Goal: Task Accomplishment & Management: Manage account settings

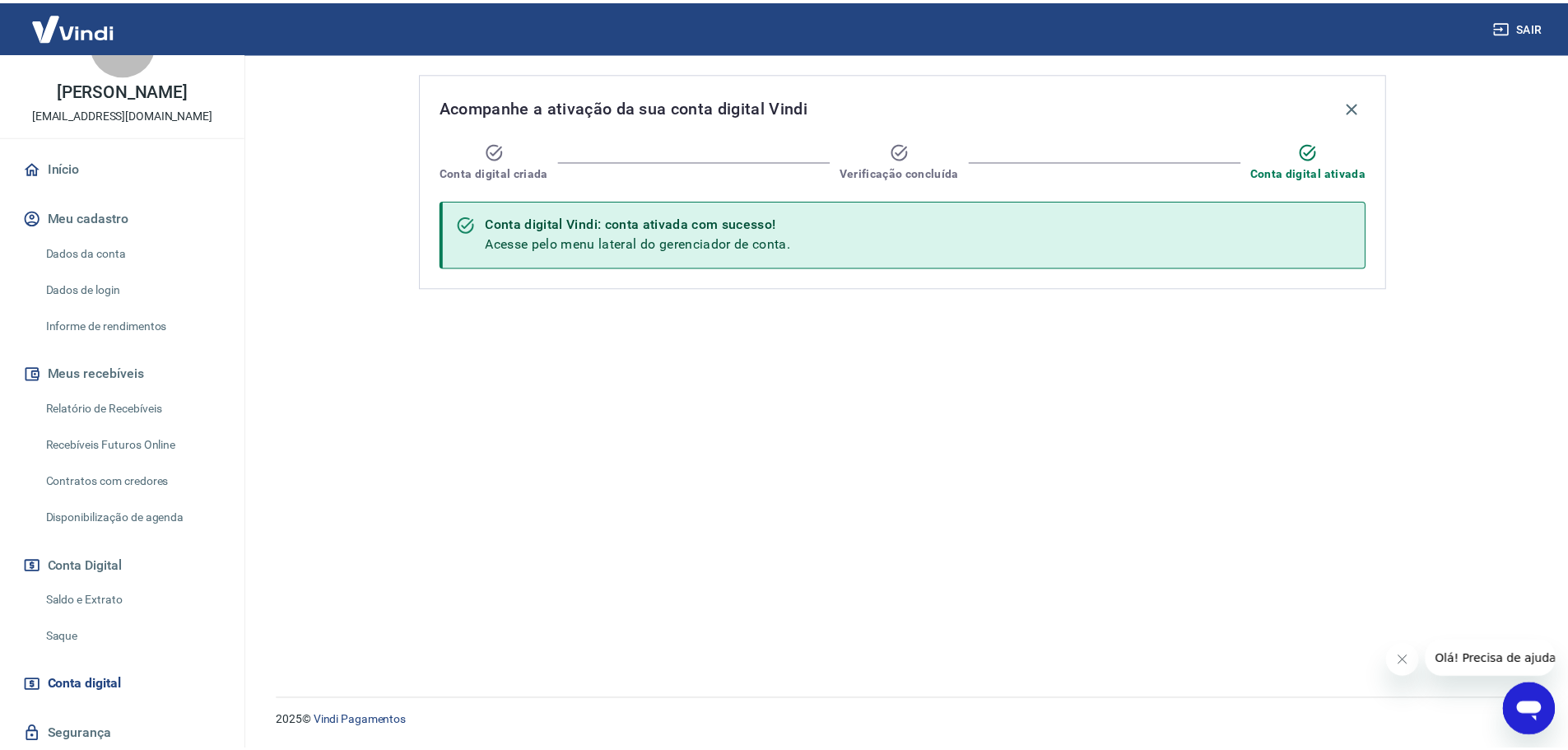
scroll to position [110, 0]
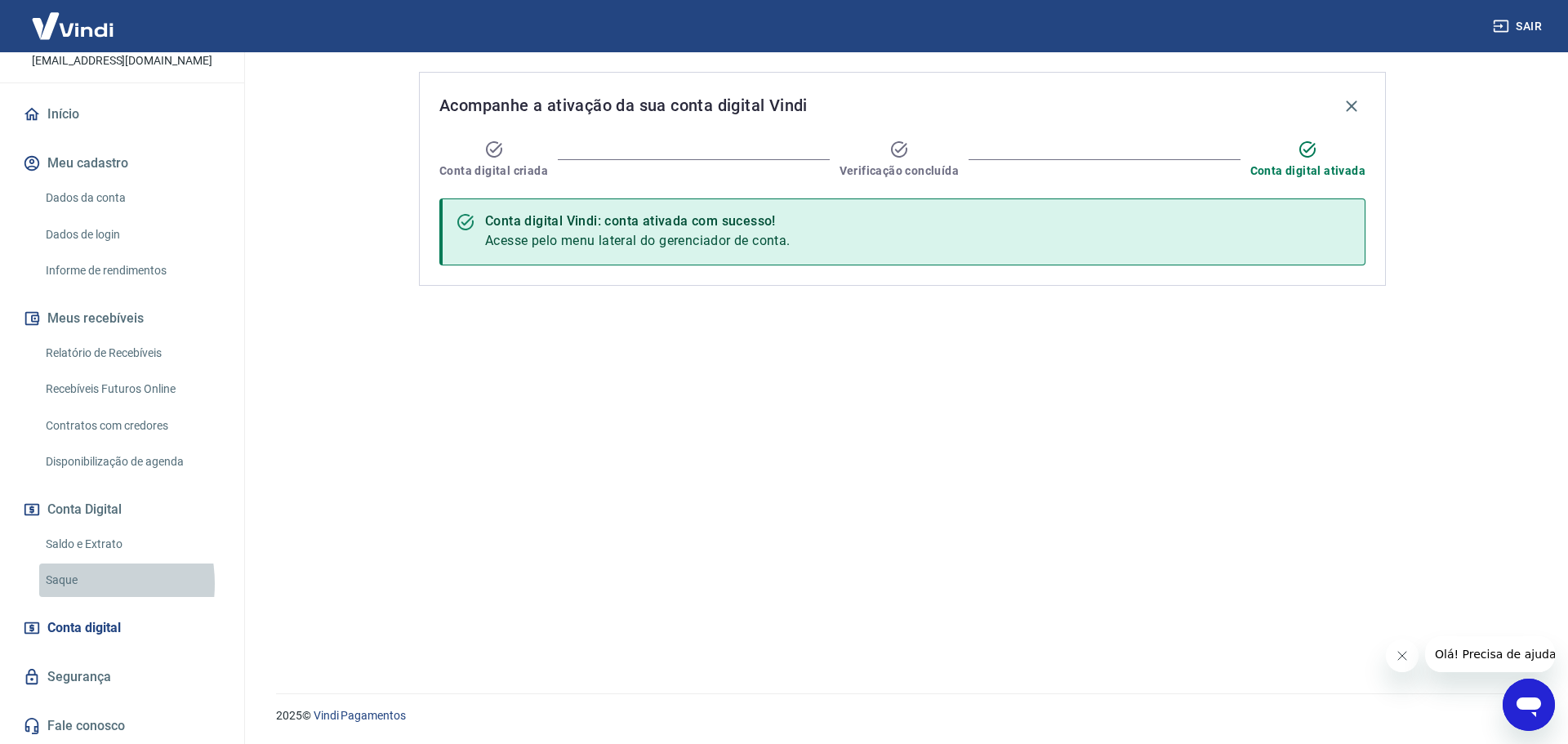
click at [66, 584] on link "Saque" at bounding box center [132, 580] width 185 height 33
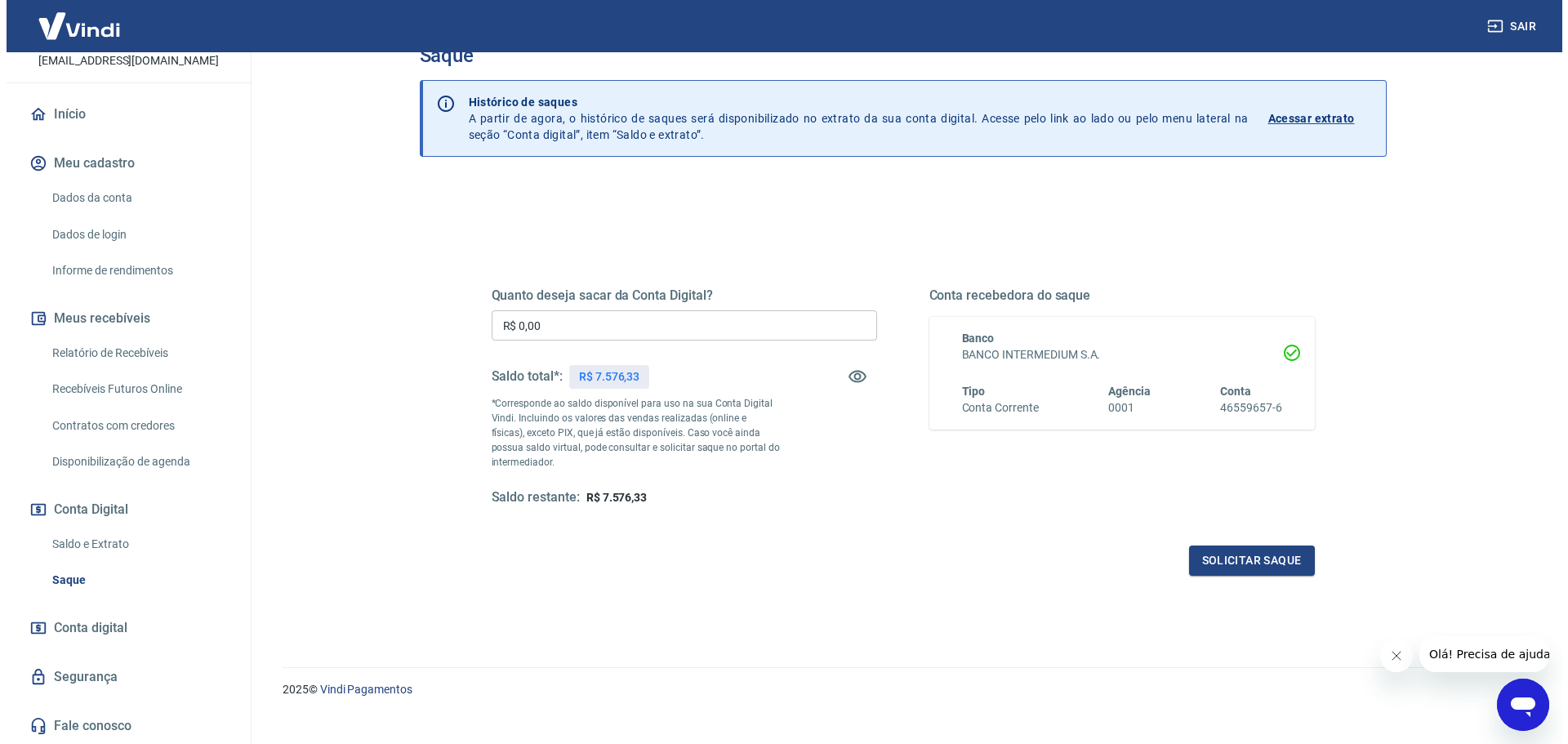
scroll to position [64, 0]
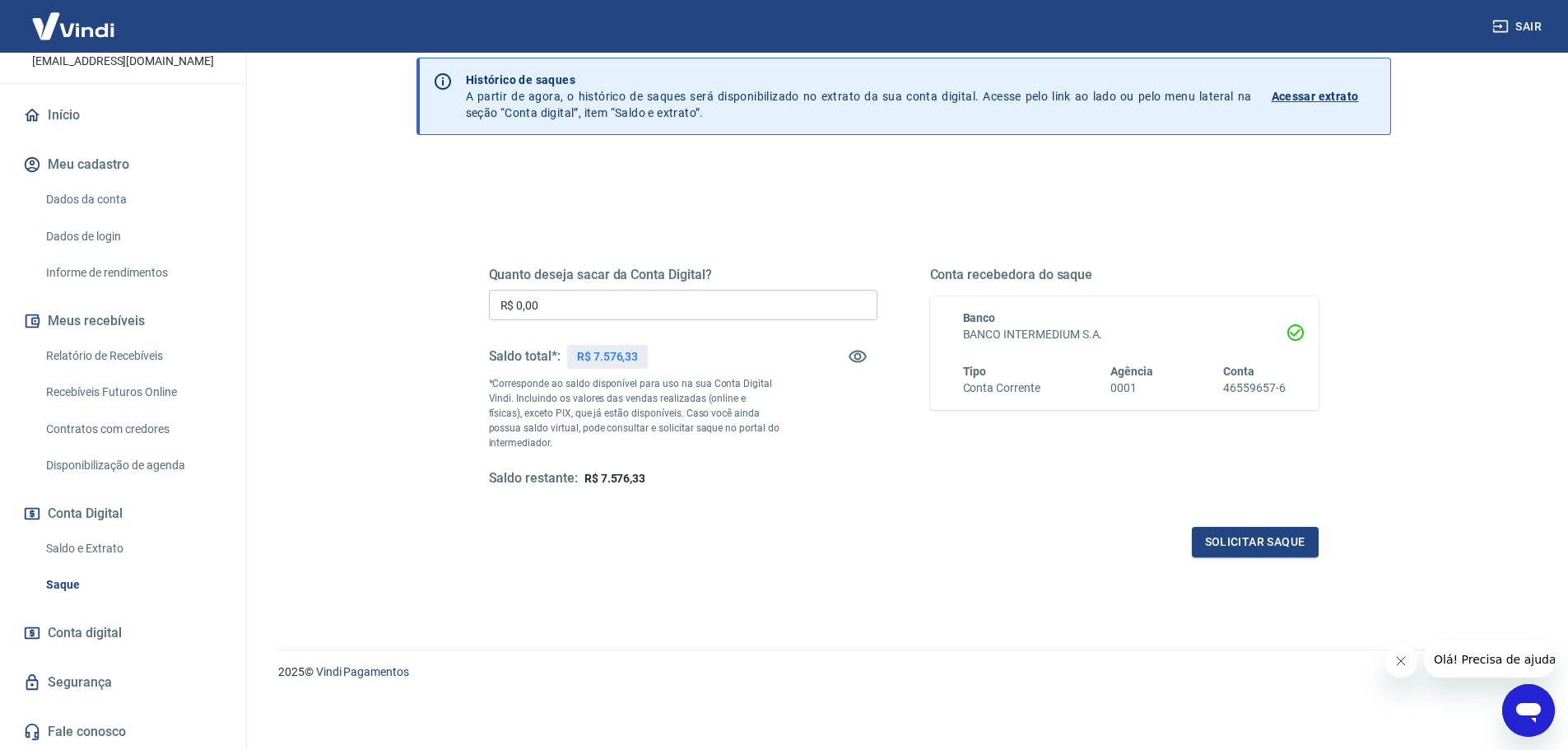
click at [563, 305] on input "R$ 0,00" at bounding box center [683, 305] width 389 height 31
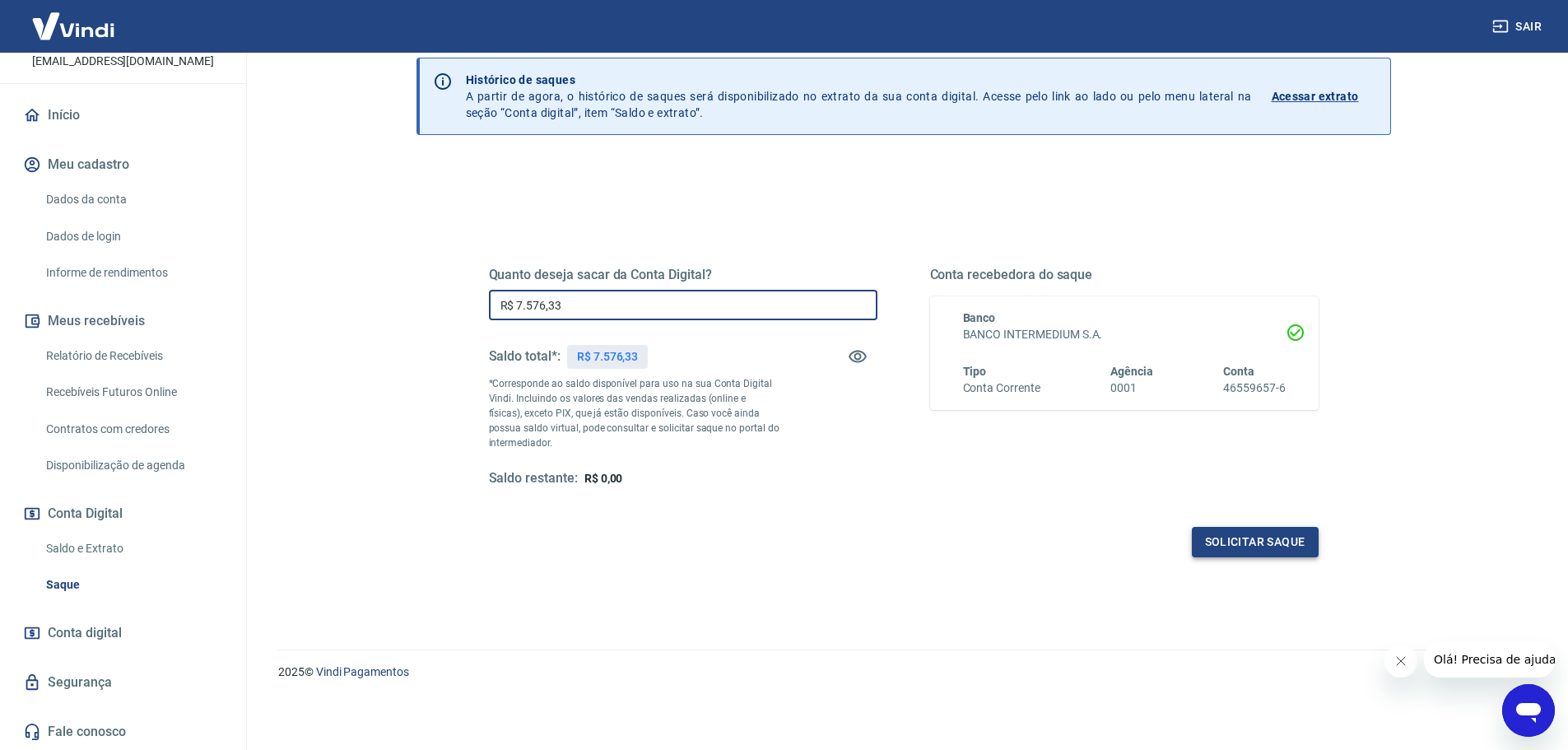
type input "R$ 7.576,33"
click at [1245, 547] on button "Solicitar saque" at bounding box center [1255, 543] width 127 height 31
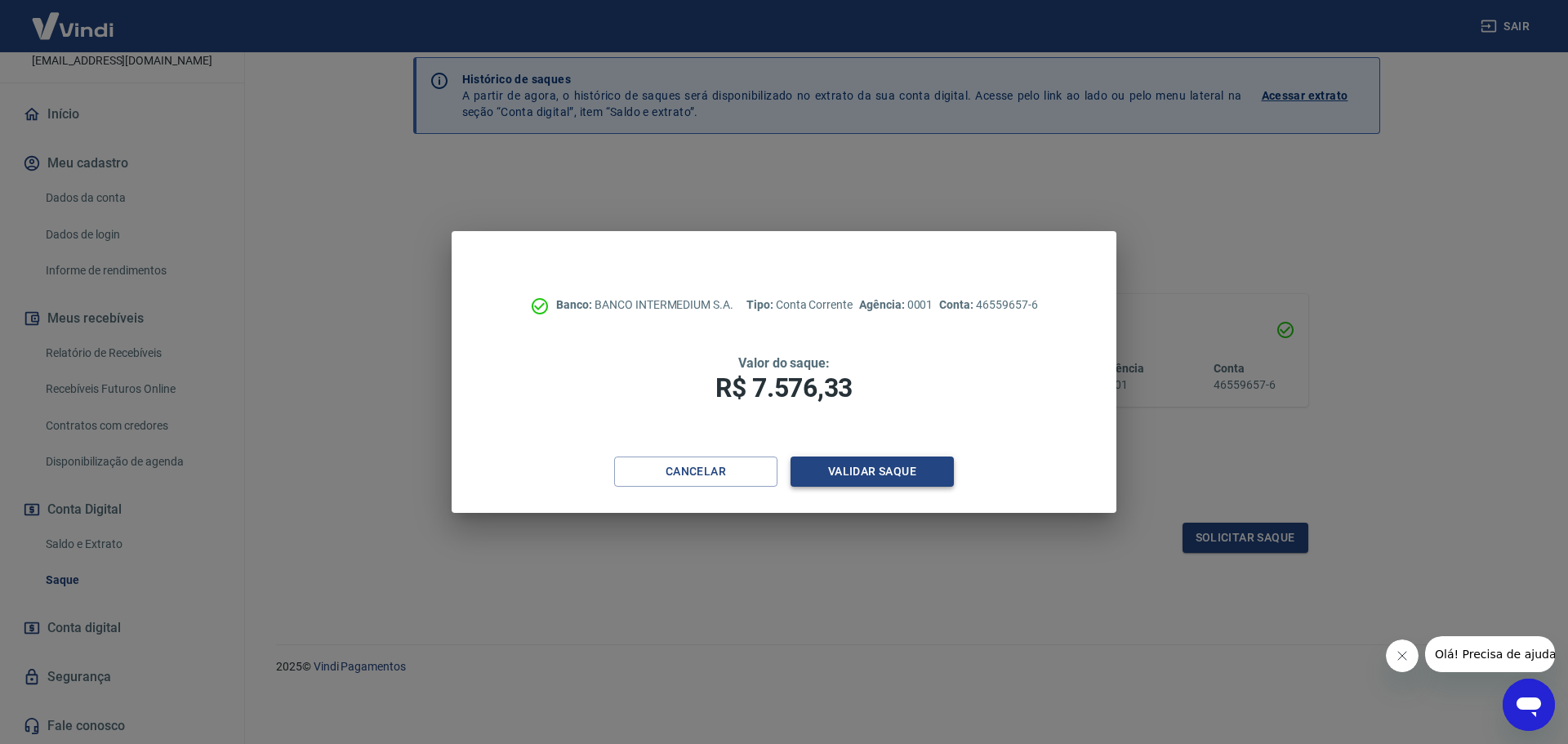
click at [908, 478] on button "Validar saque" at bounding box center [873, 472] width 164 height 31
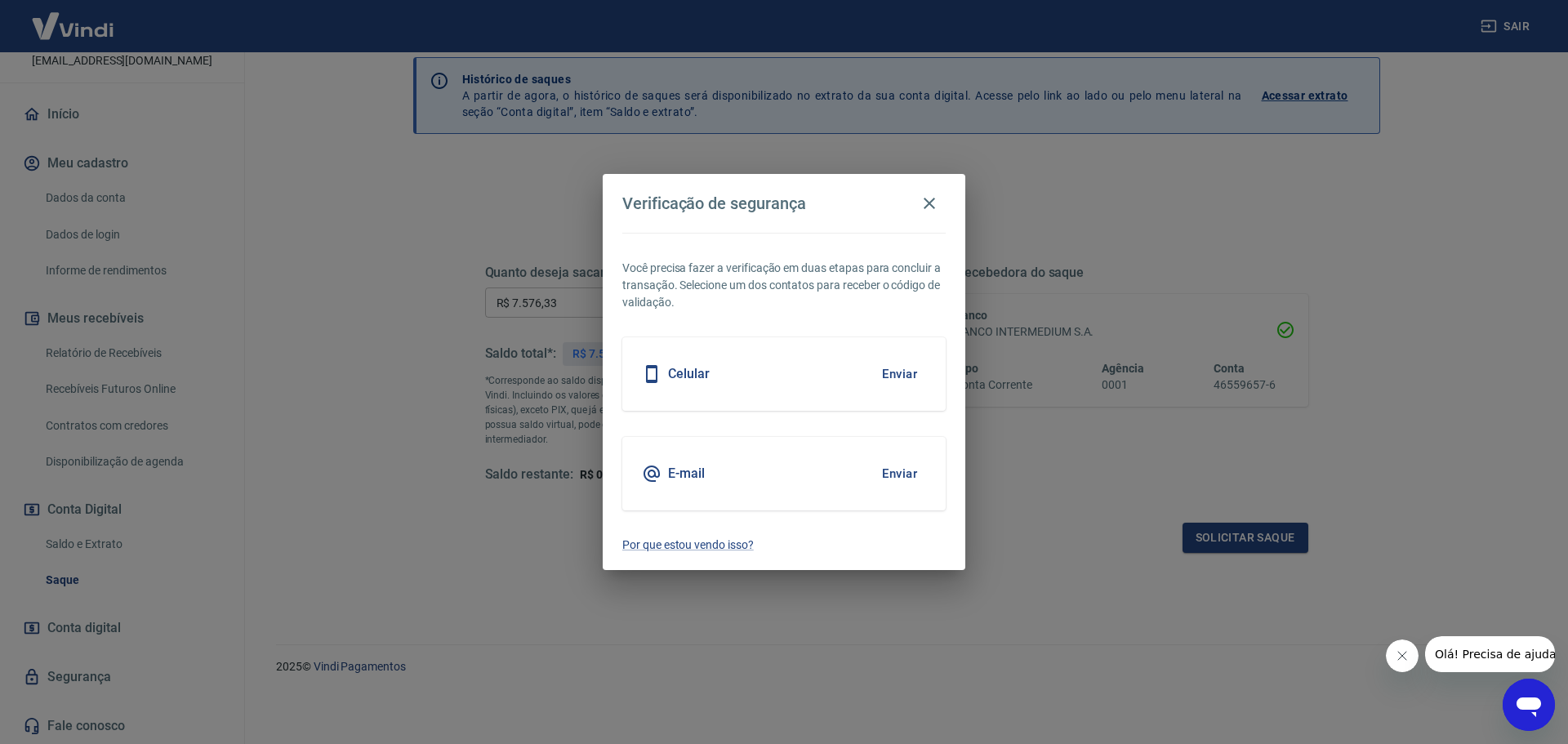
click at [920, 375] on button "Enviar" at bounding box center [899, 374] width 53 height 34
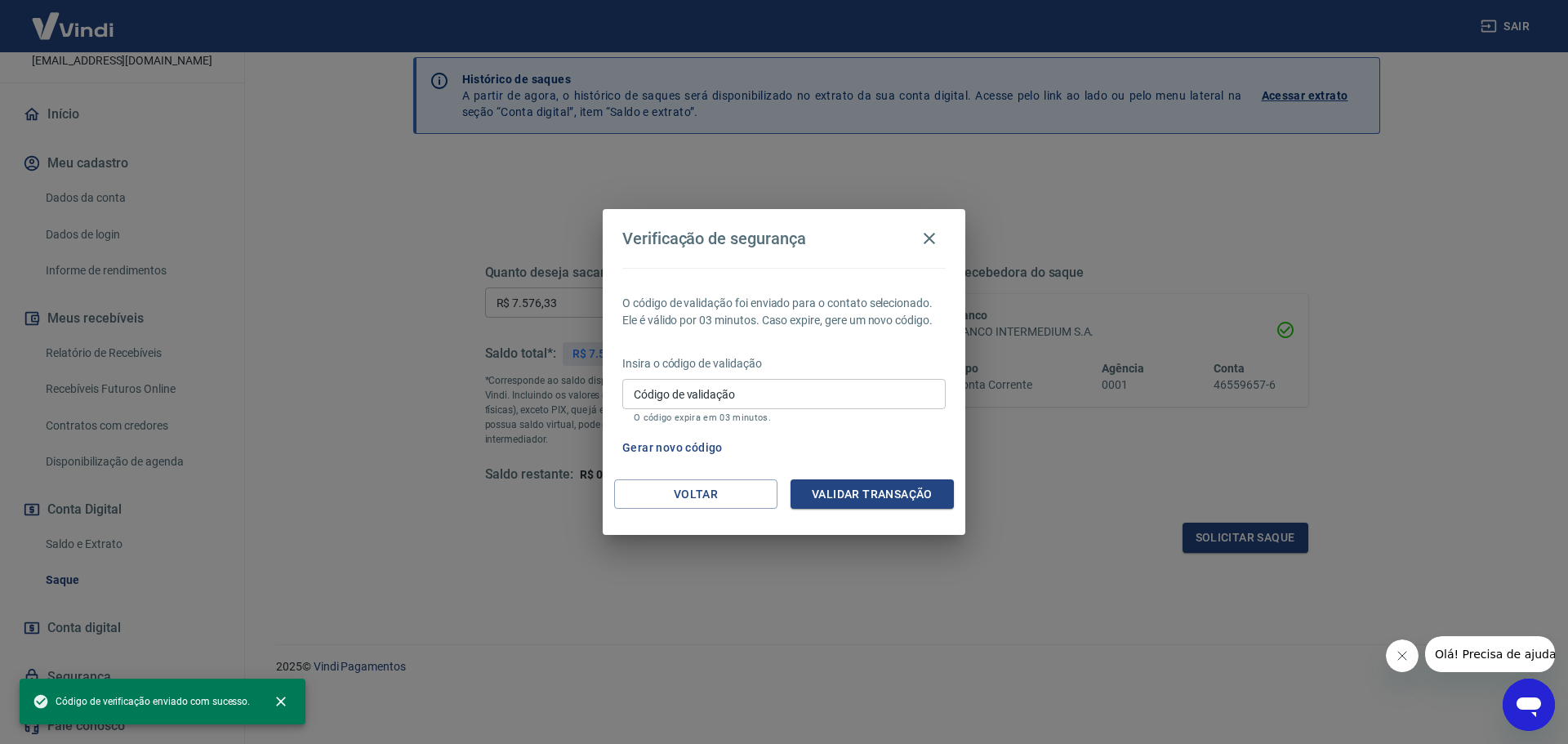
click at [730, 392] on input "Código de validação" at bounding box center [784, 394] width 323 height 31
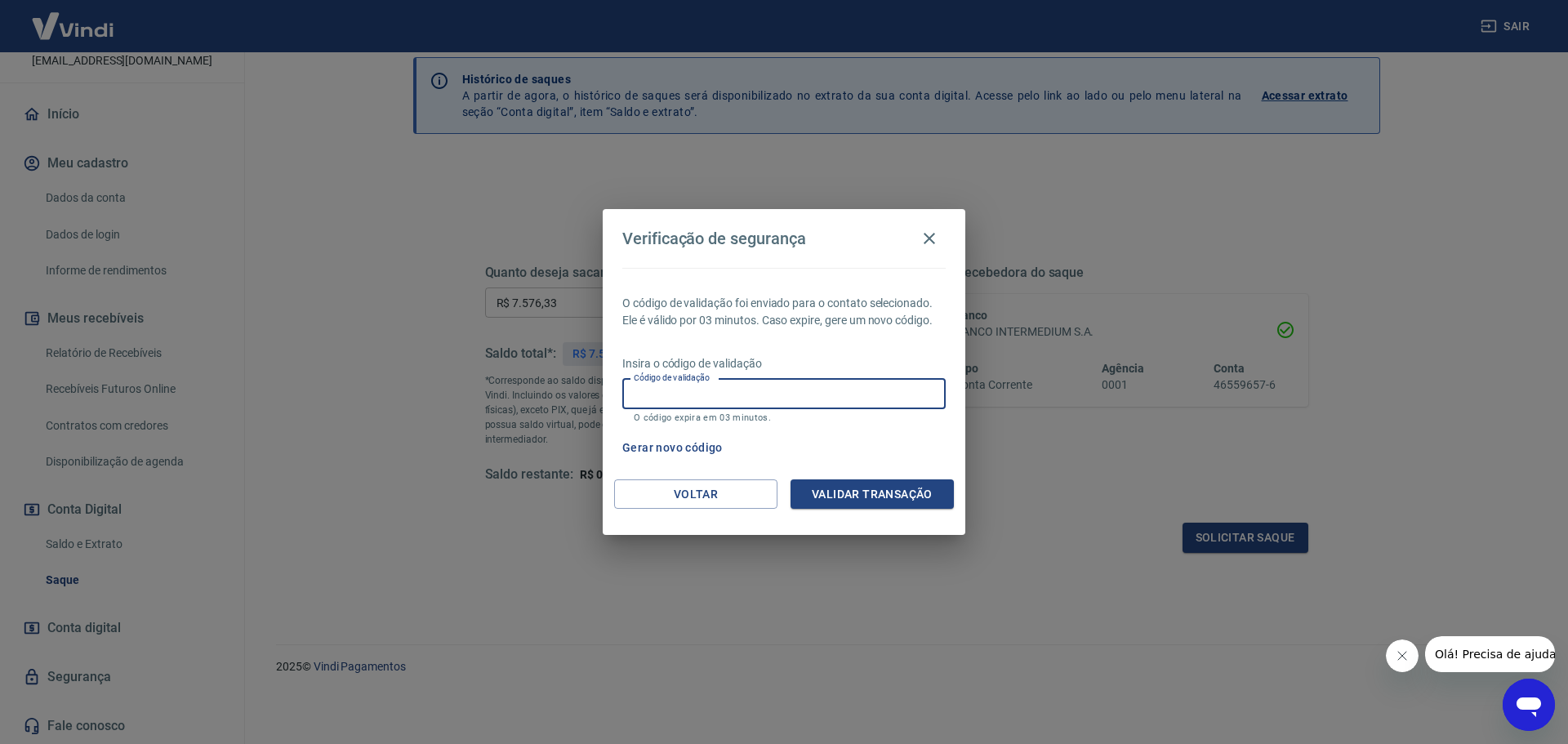
click at [874, 287] on div "O código de validação foi enviado para o contato selecionado. Ele é válido por …" at bounding box center [784, 373] width 362 height 211
click at [709, 400] on input "Código de validação" at bounding box center [784, 394] width 323 height 31
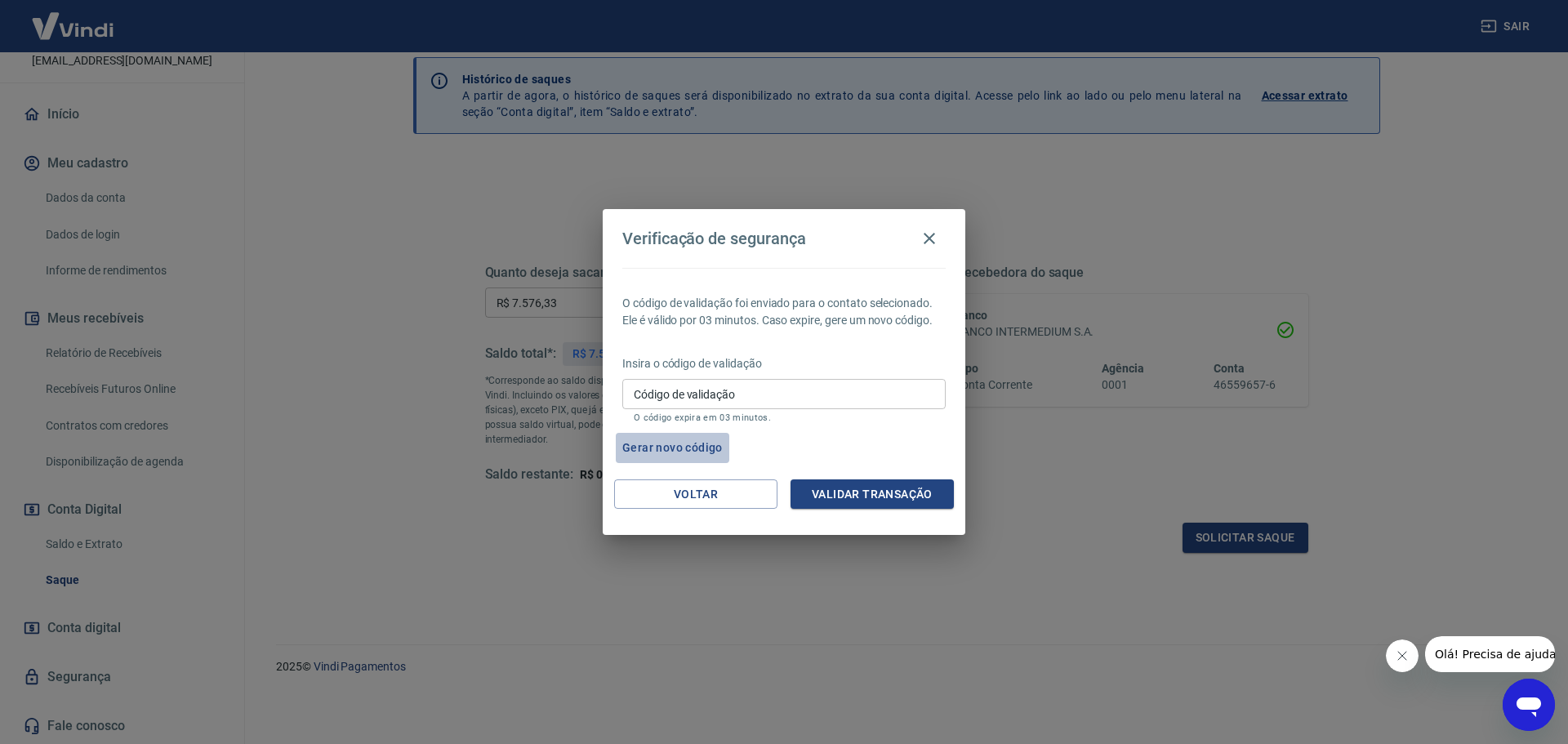
click at [650, 441] on button "Gerar novo código" at bounding box center [672, 448] width 113 height 31
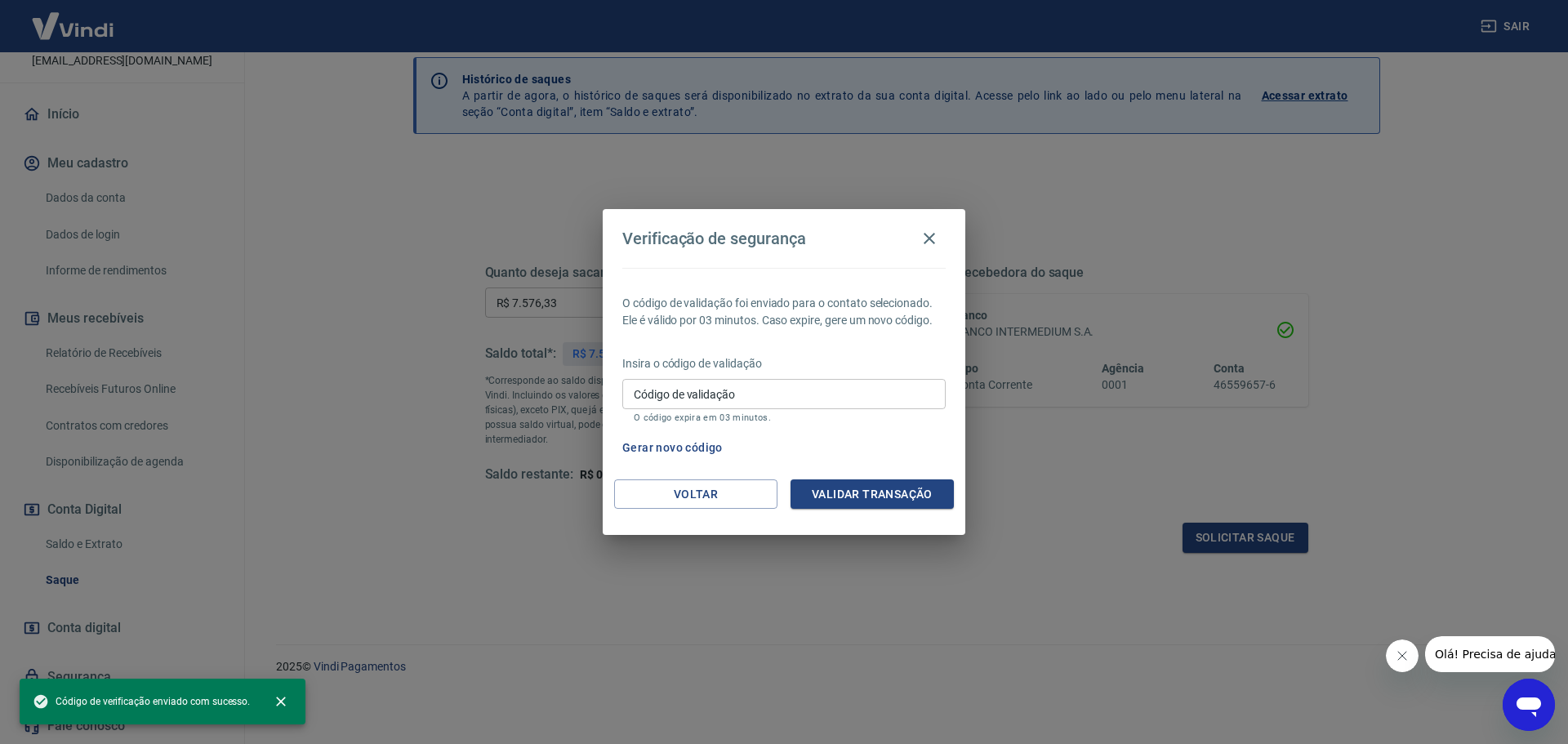
click at [751, 399] on input "Código de validação" at bounding box center [784, 394] width 323 height 31
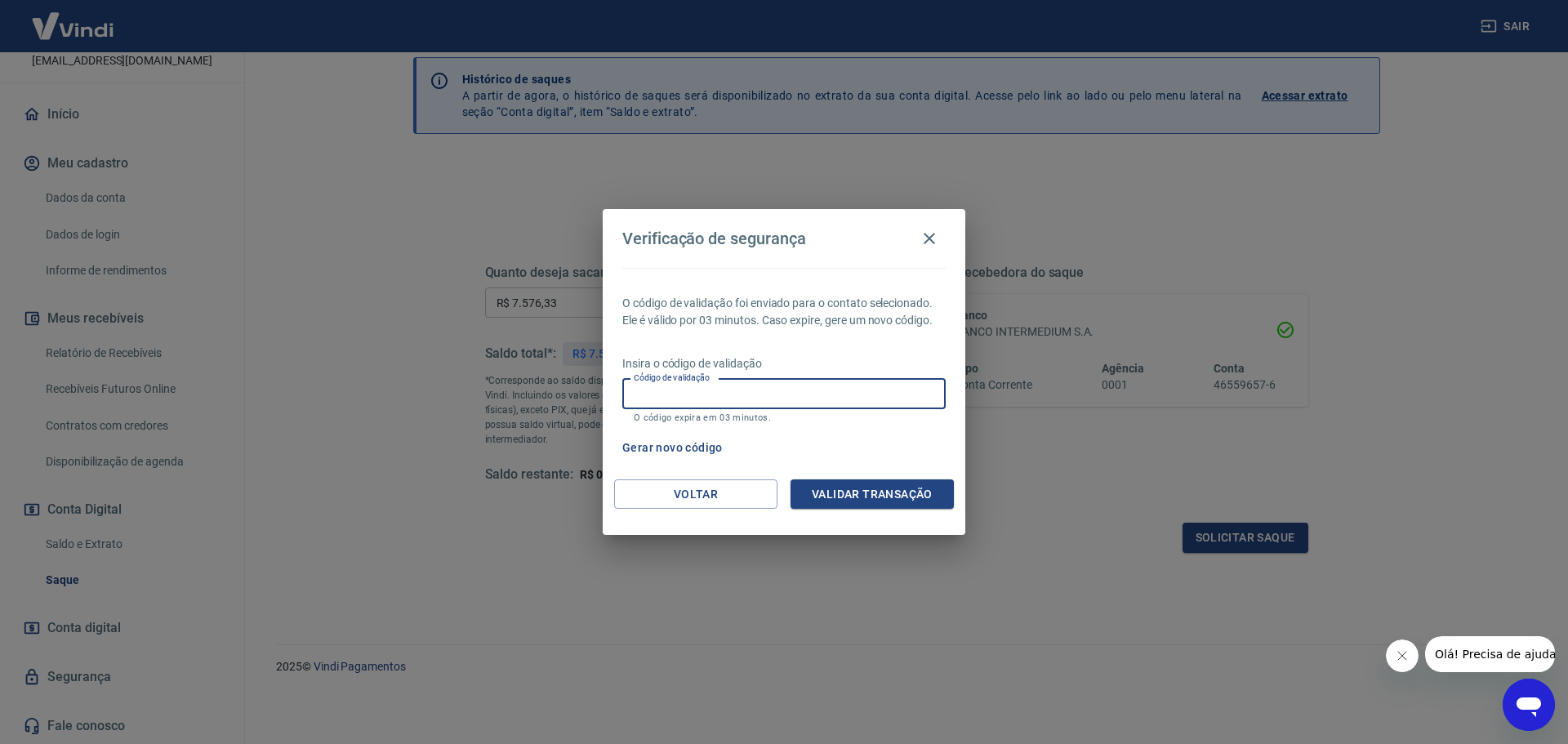
click at [821, 341] on div "O código de validação foi enviado para o contato selecionado. Ele é válido por …" at bounding box center [784, 373] width 362 height 211
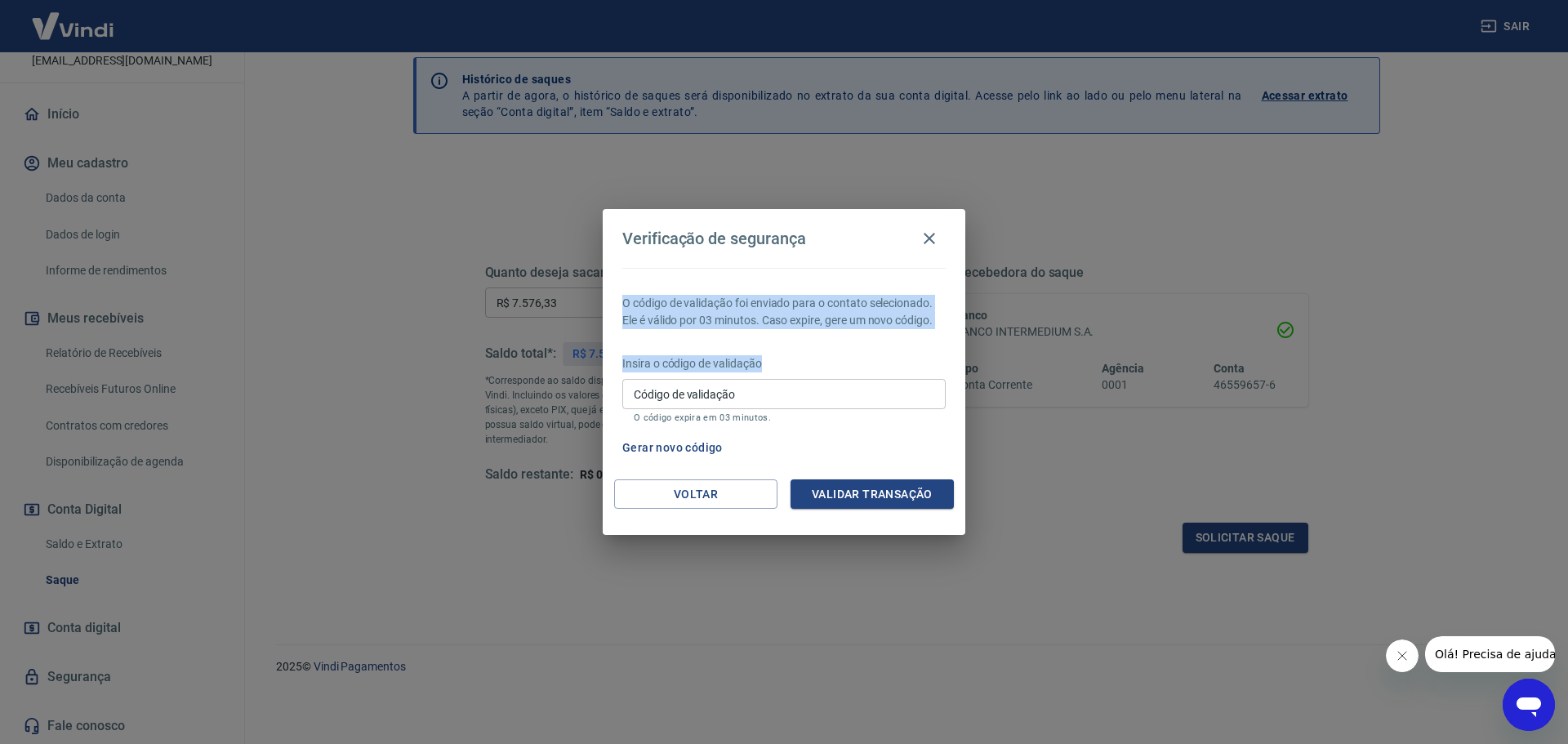
drag, startPoint x: 643, startPoint y: 301, endPoint x: 921, endPoint y: 329, distance: 279.4
click at [925, 330] on div "O código de validação foi enviado para o contato selecionado. Ele é válido por …" at bounding box center [784, 373] width 362 height 211
click at [917, 324] on p "O código de validação foi enviado para o contato selecionado. Ele é válido por …" at bounding box center [784, 312] width 323 height 34
click at [739, 299] on p "O código de validação foi enviado para o contato selecionado. Ele é válido por …" at bounding box center [784, 312] width 323 height 34
click at [698, 306] on p "O código de validação foi enviado para o contato selecionado. Ele é válido por …" at bounding box center [784, 312] width 323 height 34
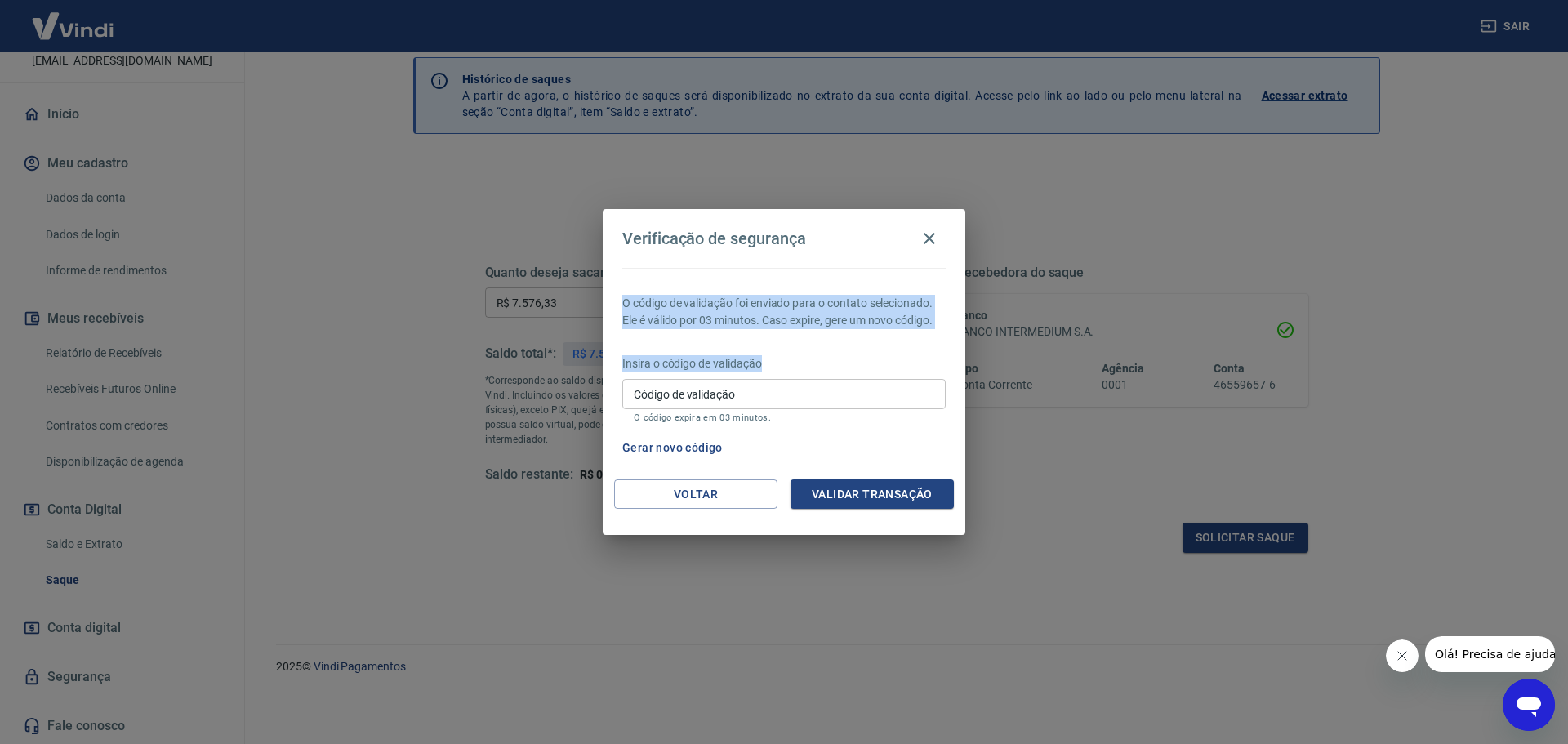
drag, startPoint x: 633, startPoint y: 299, endPoint x: 919, endPoint y: 334, distance: 288.1
click at [919, 334] on div "O código de validação foi enviado para o contato selecionado. Ele é válido por …" at bounding box center [784, 373] width 362 height 211
click at [905, 330] on div "O código de validação foi enviado para o contato selecionado. Ele é válido por …" at bounding box center [784, 373] width 362 height 211
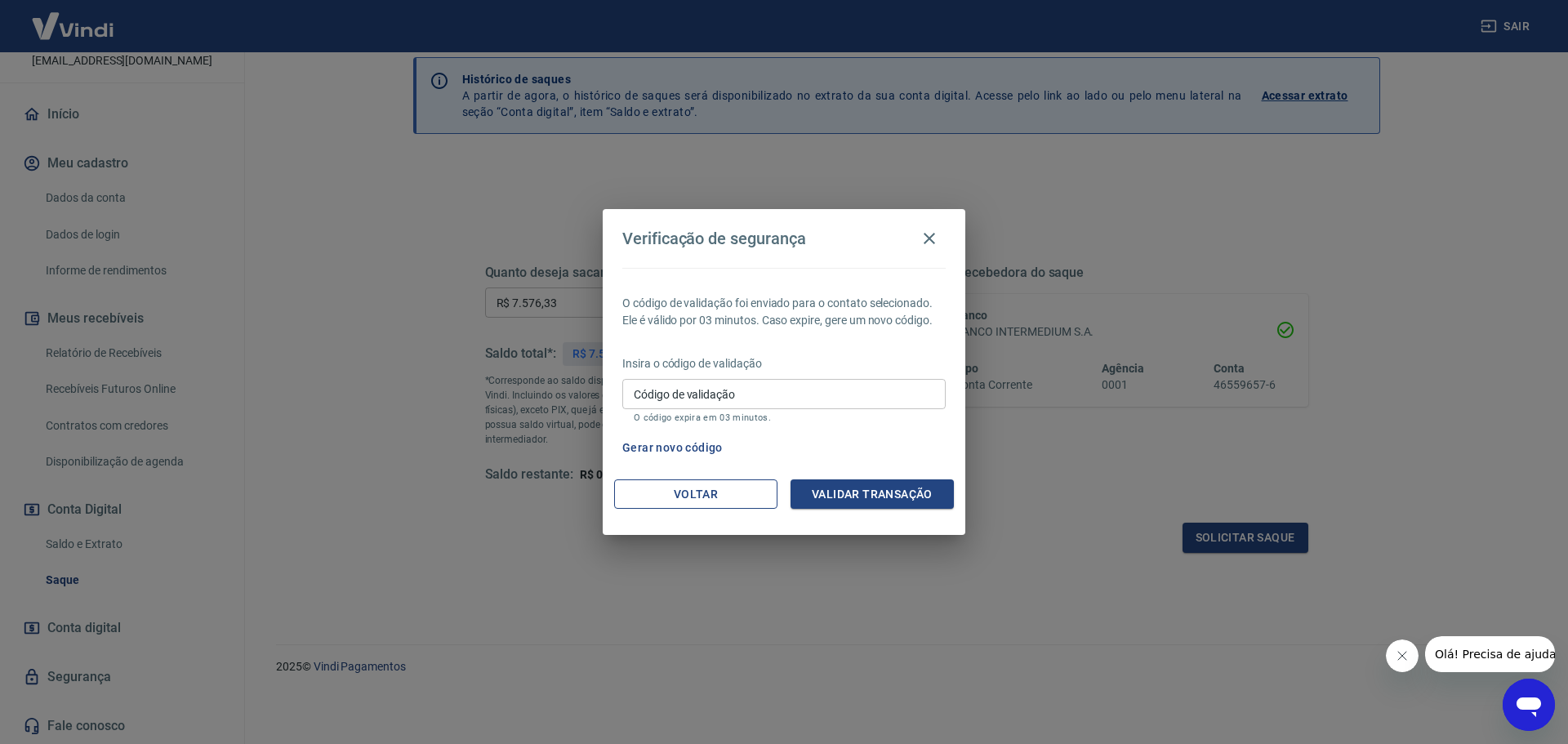
click at [693, 496] on button "Voltar" at bounding box center [695, 494] width 164 height 31
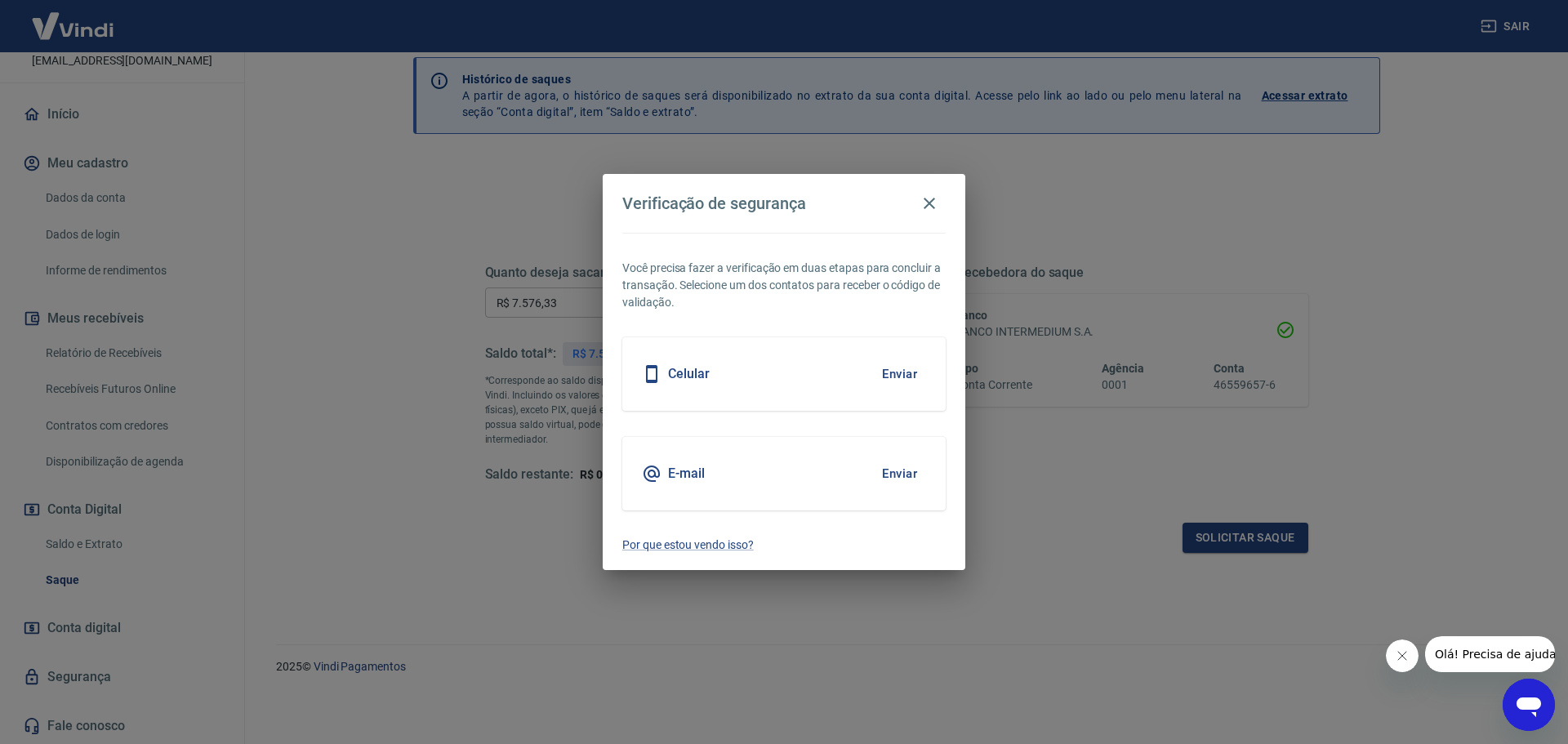
click at [893, 477] on button "Enviar" at bounding box center [899, 474] width 53 height 34
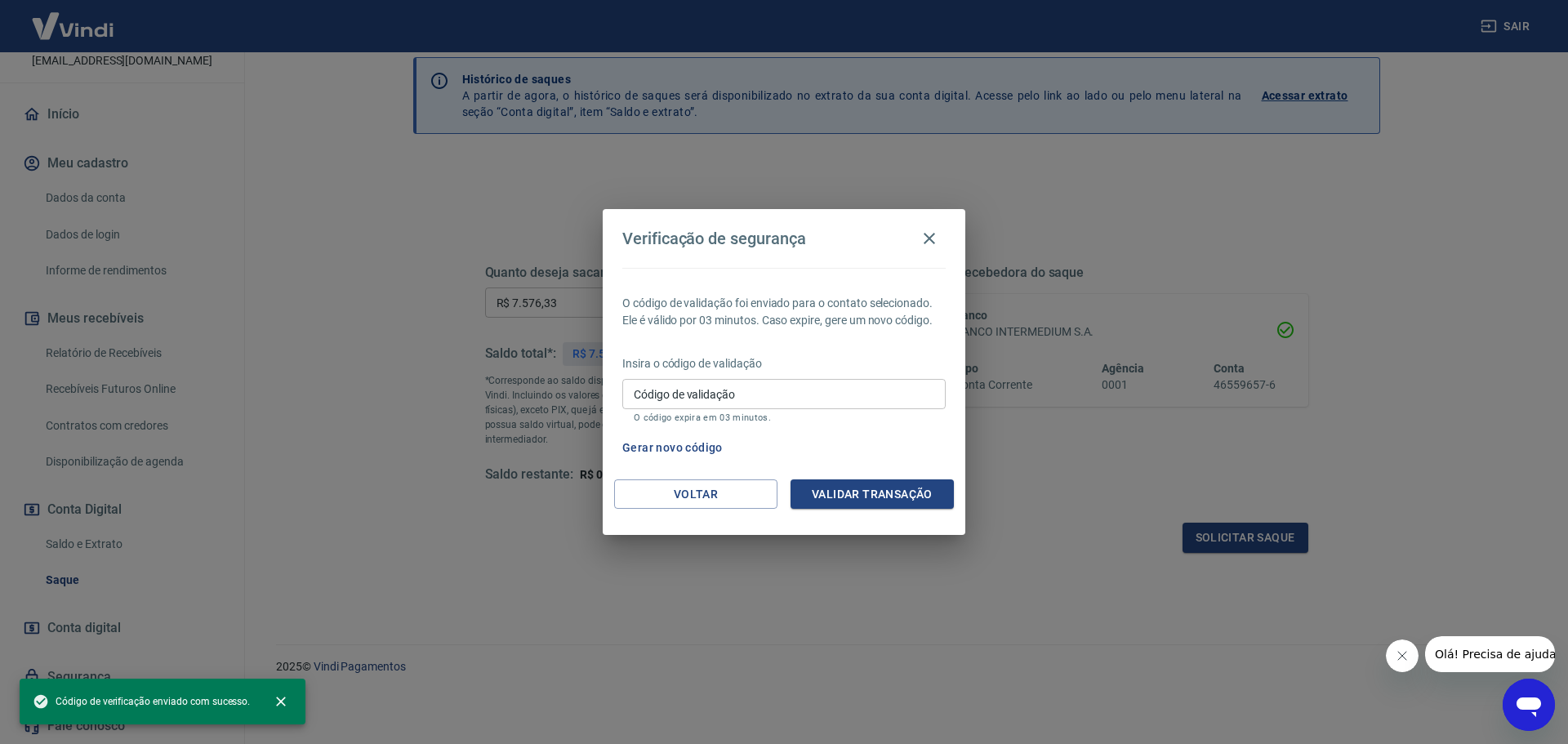
click at [824, 394] on input "Código de validação" at bounding box center [784, 394] width 323 height 31
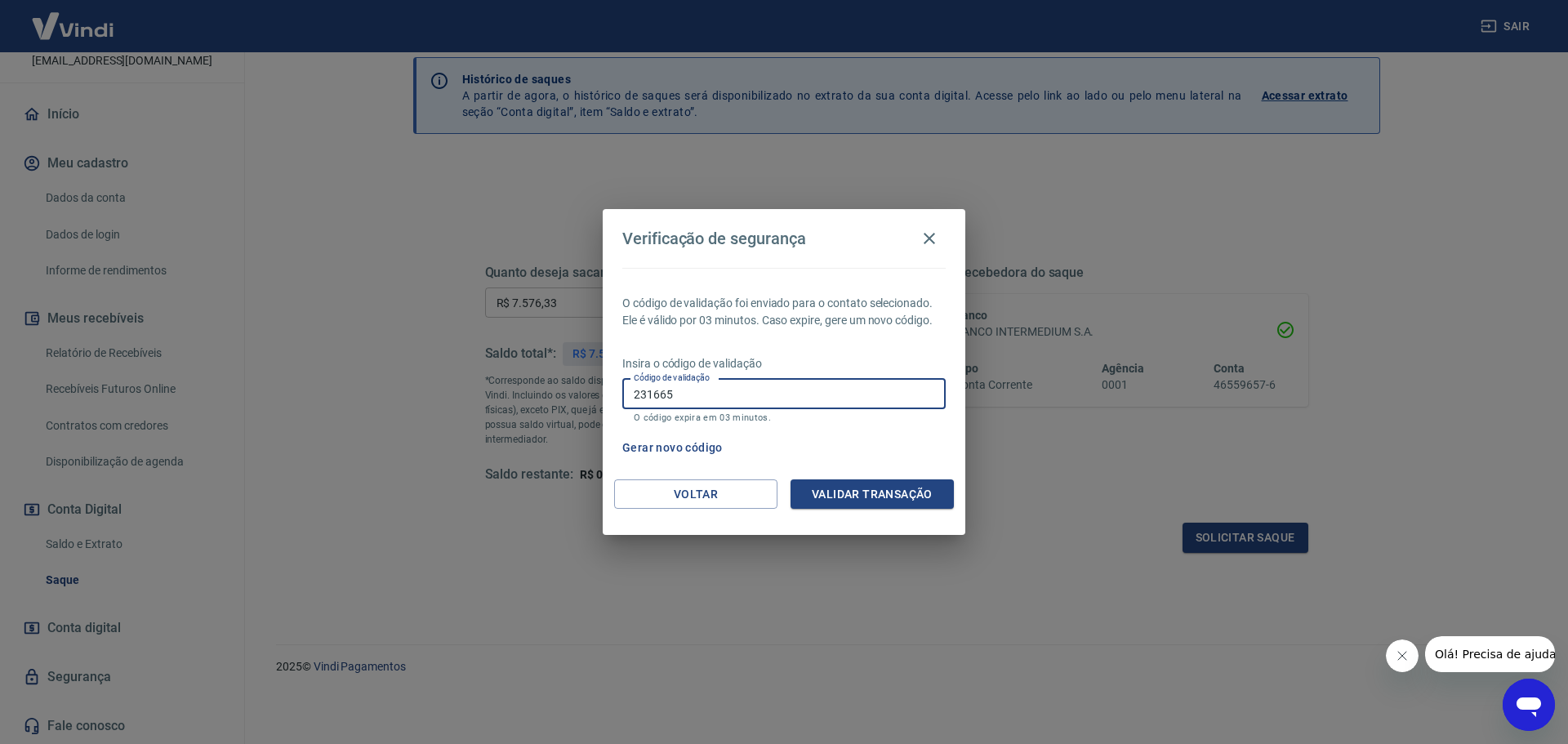
type input "231665"
click at [875, 487] on button "Validar transação" at bounding box center [873, 494] width 164 height 31
